Goal: Find specific page/section: Find specific page/section

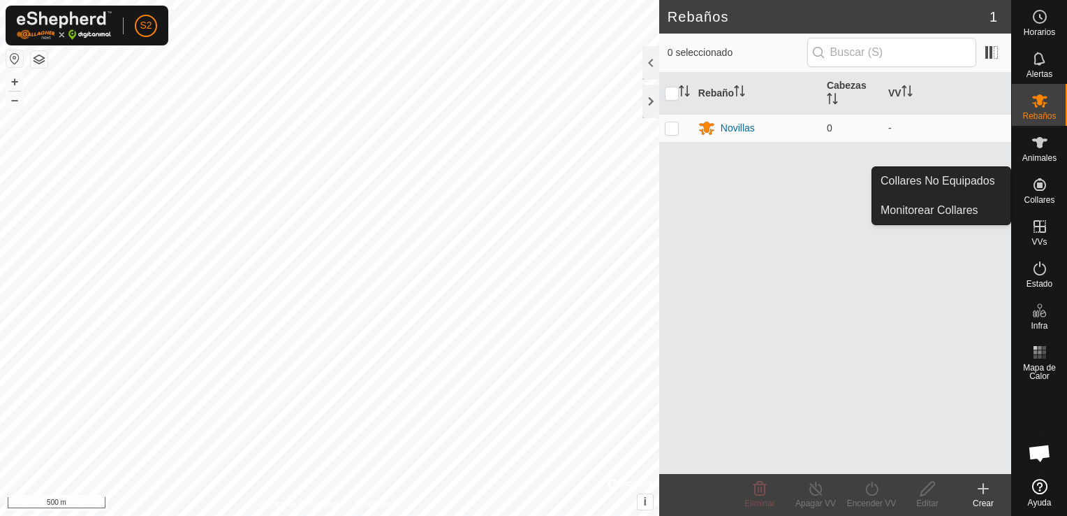
click at [1042, 197] on span "Collares" at bounding box center [1039, 200] width 31 height 8
click at [981, 187] on link "Collares No Equipados" at bounding box center [942, 181] width 138 height 28
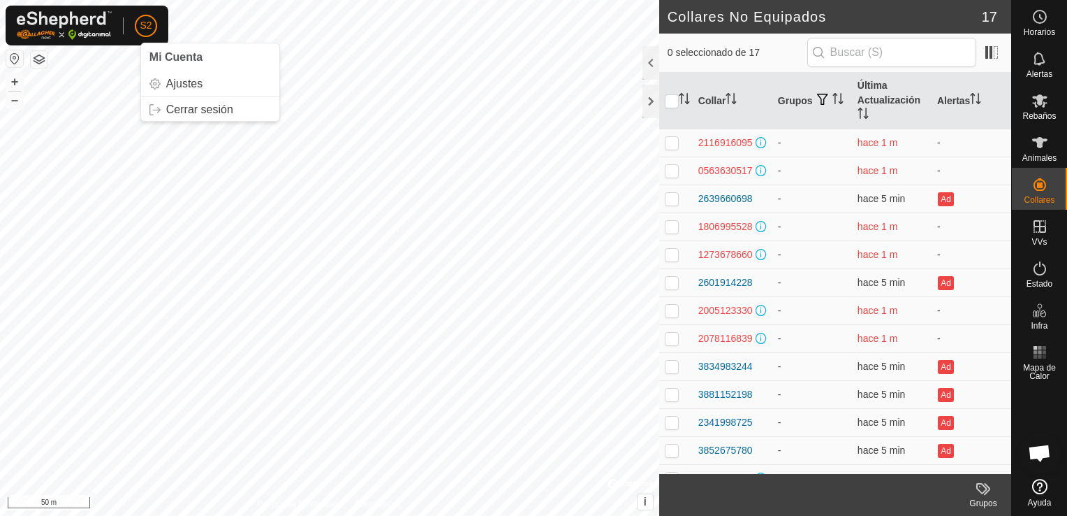
click at [146, 20] on span "S2" at bounding box center [146, 25] width 12 height 15
click at [181, 111] on link "Cerrar sesión" at bounding box center [210, 110] width 138 height 22
